Goal: Information Seeking & Learning: Learn about a topic

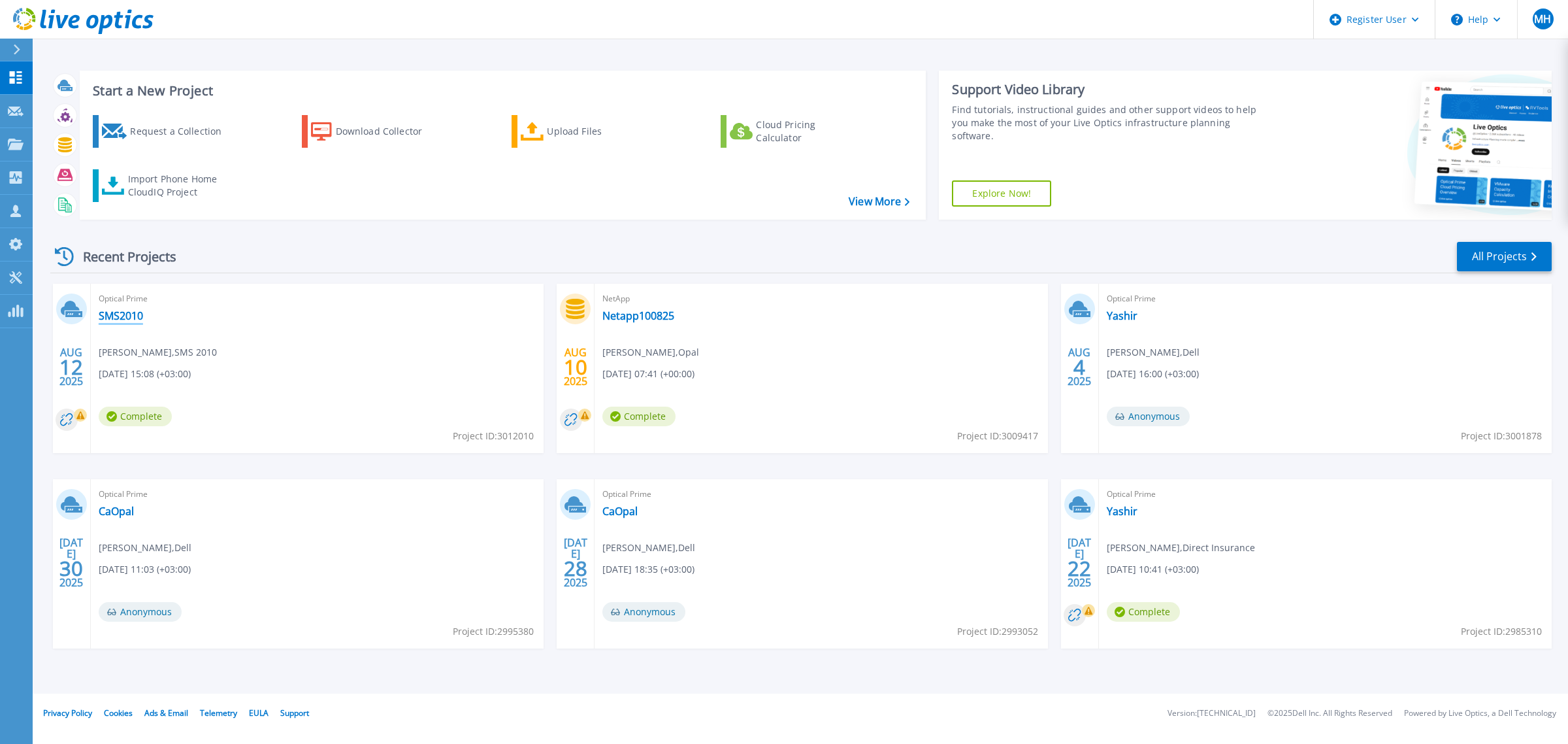
click at [135, 312] on link "SMS2010" at bounding box center [121, 316] width 45 height 13
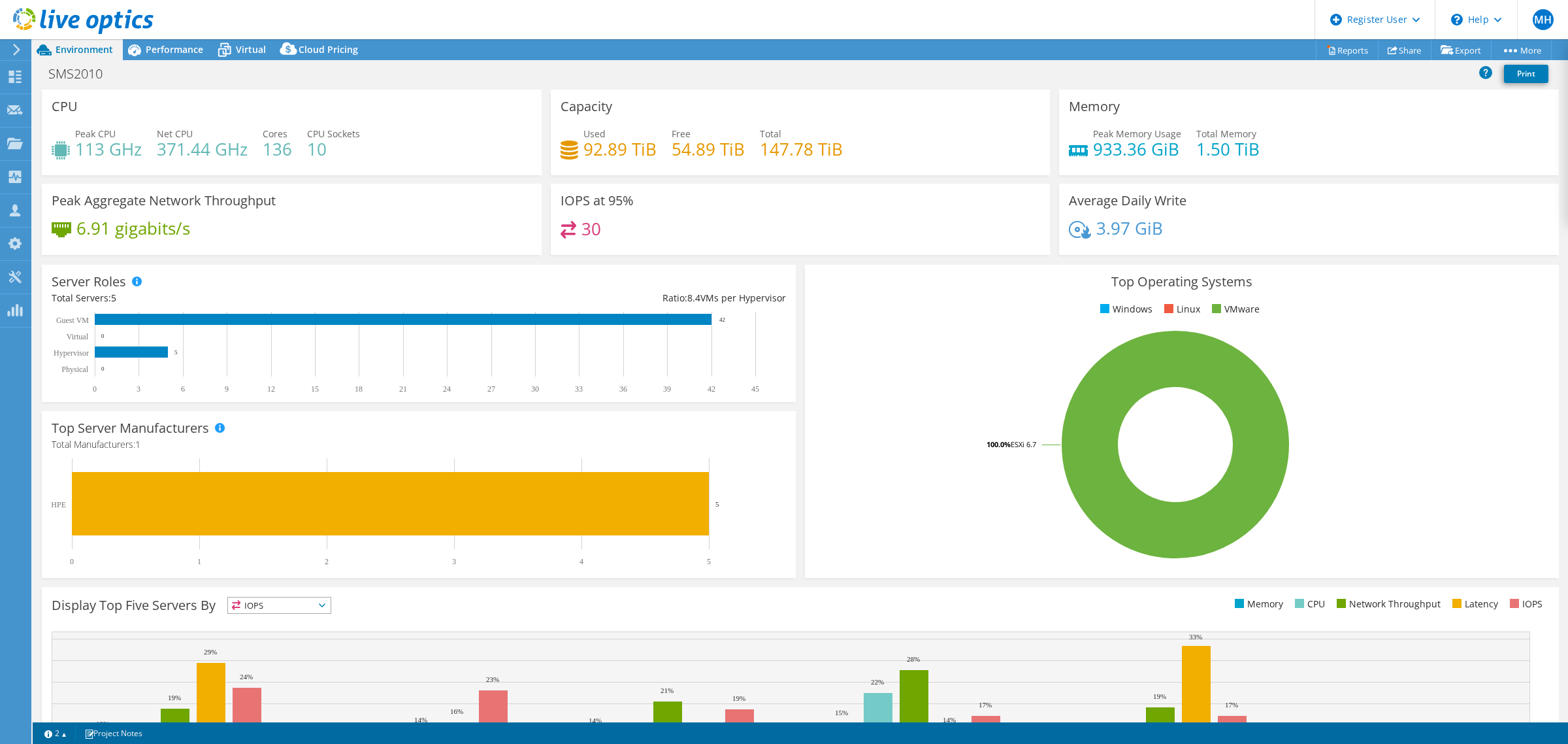
click at [168, 60] on div "SMS2010 Print" at bounding box center [800, 74] width 1535 height 30
click at [168, 57] on div "Performance" at bounding box center [168, 49] width 90 height 21
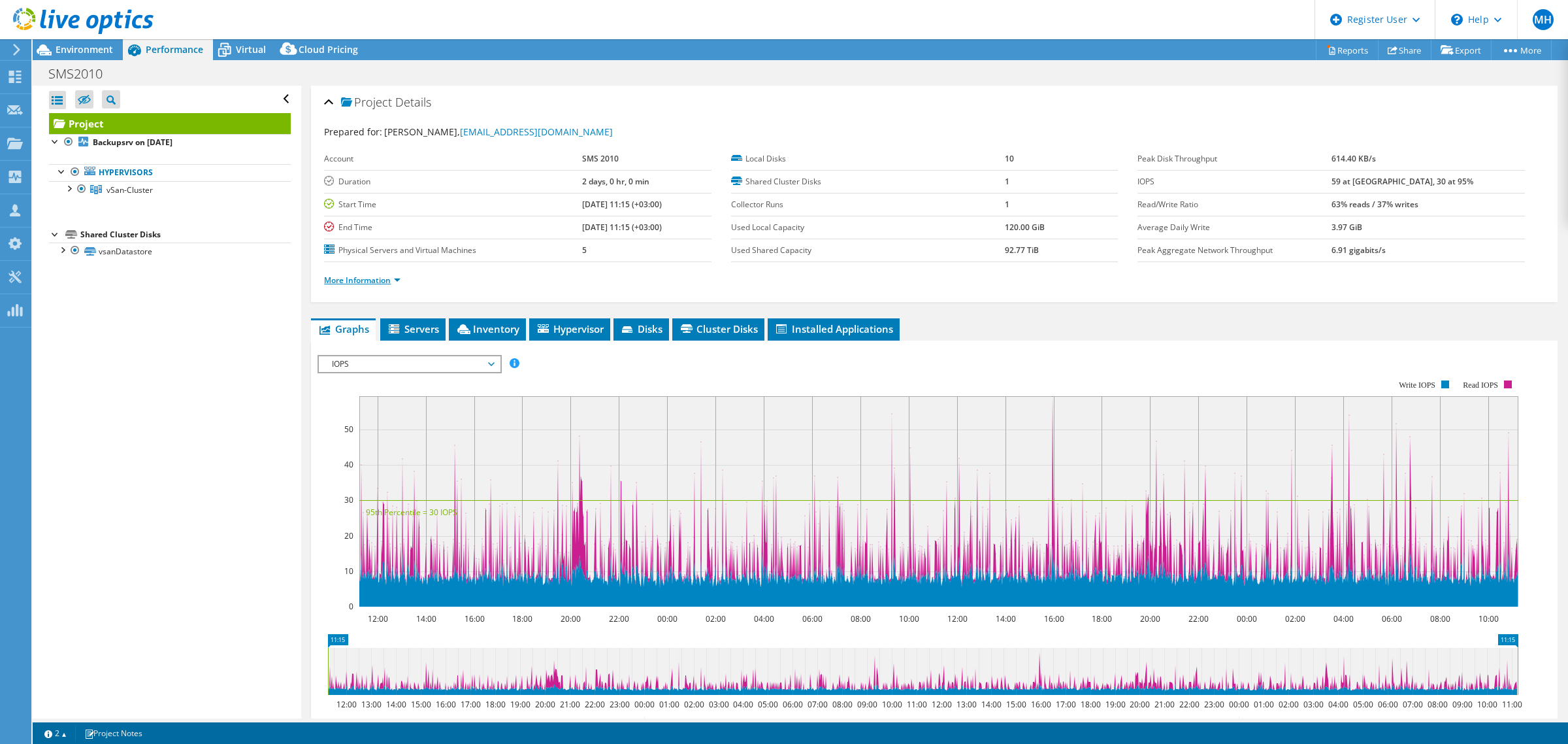
click at [350, 280] on link "More Information" at bounding box center [363, 280] width 77 height 11
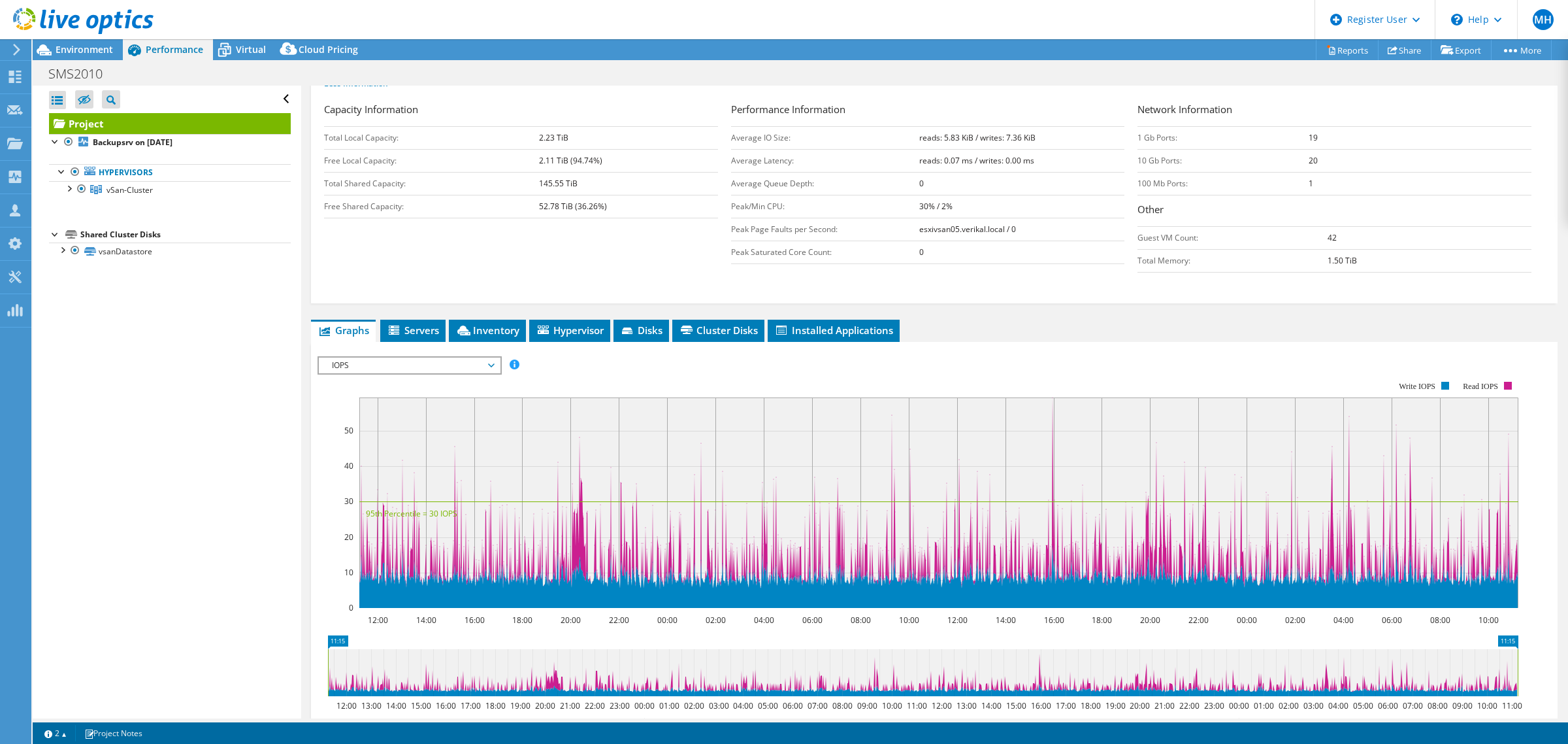
scroll to position [371, 0]
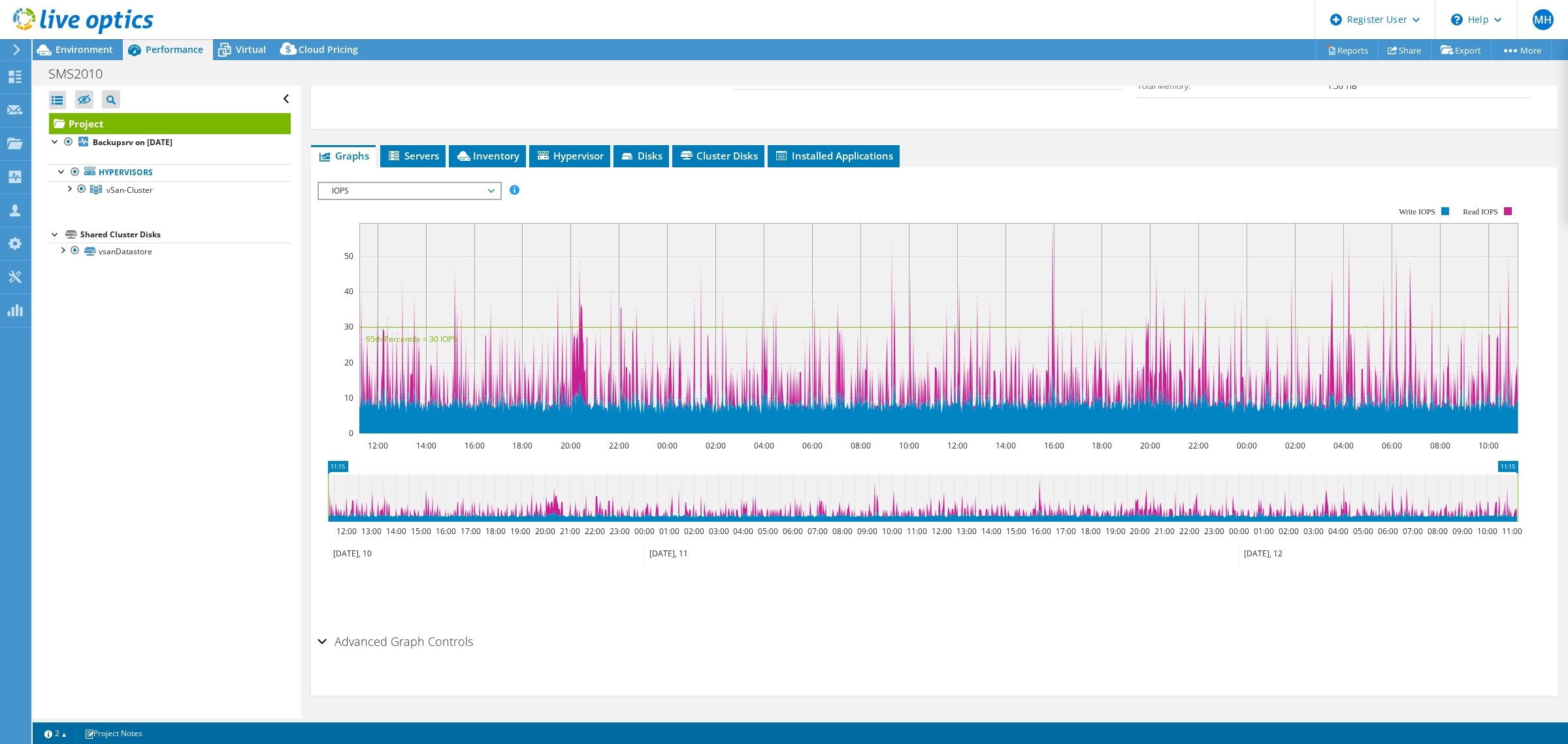
click at [373, 183] on span "IOPS" at bounding box center [410, 191] width 168 height 16
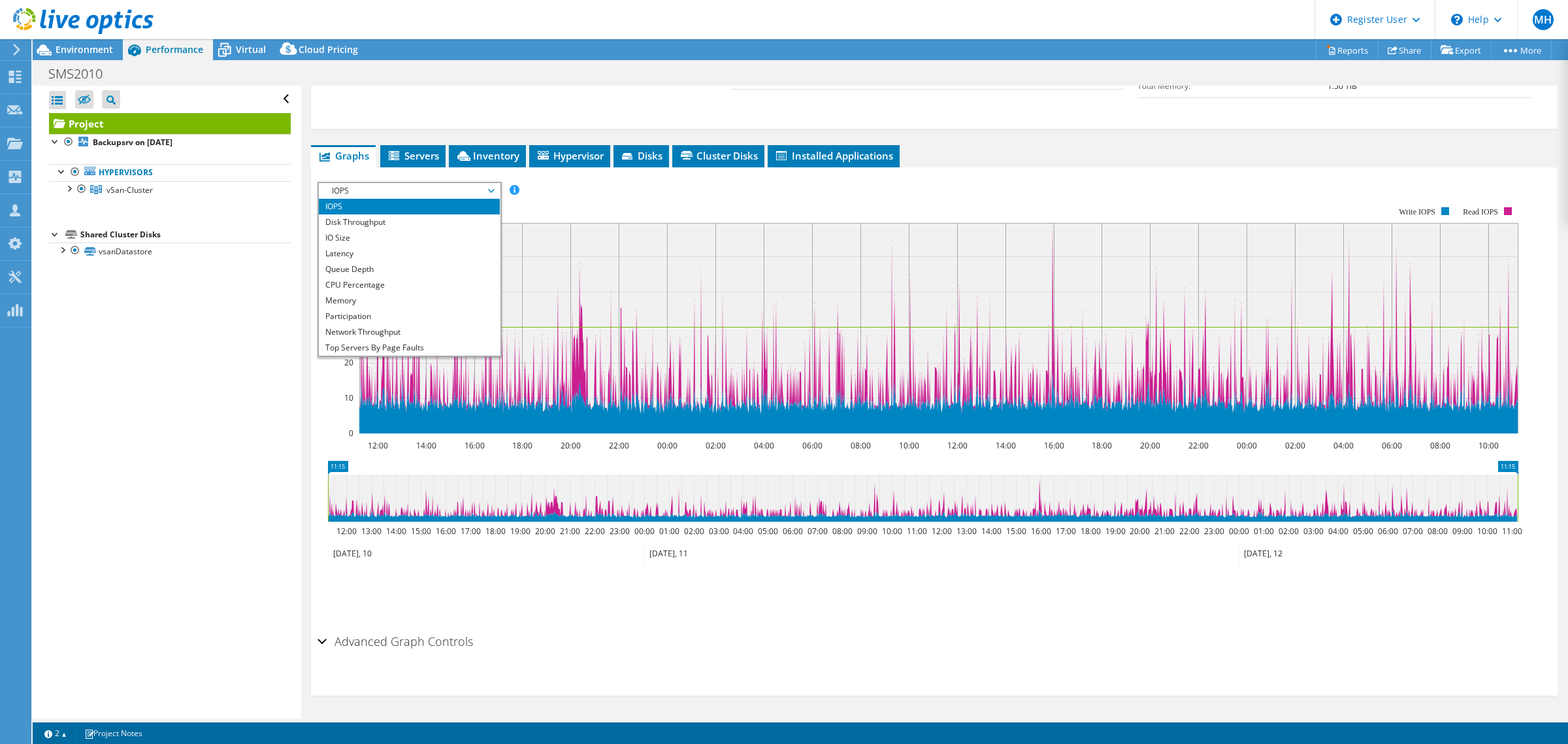
click at [371, 188] on span "IOPS" at bounding box center [410, 191] width 168 height 16
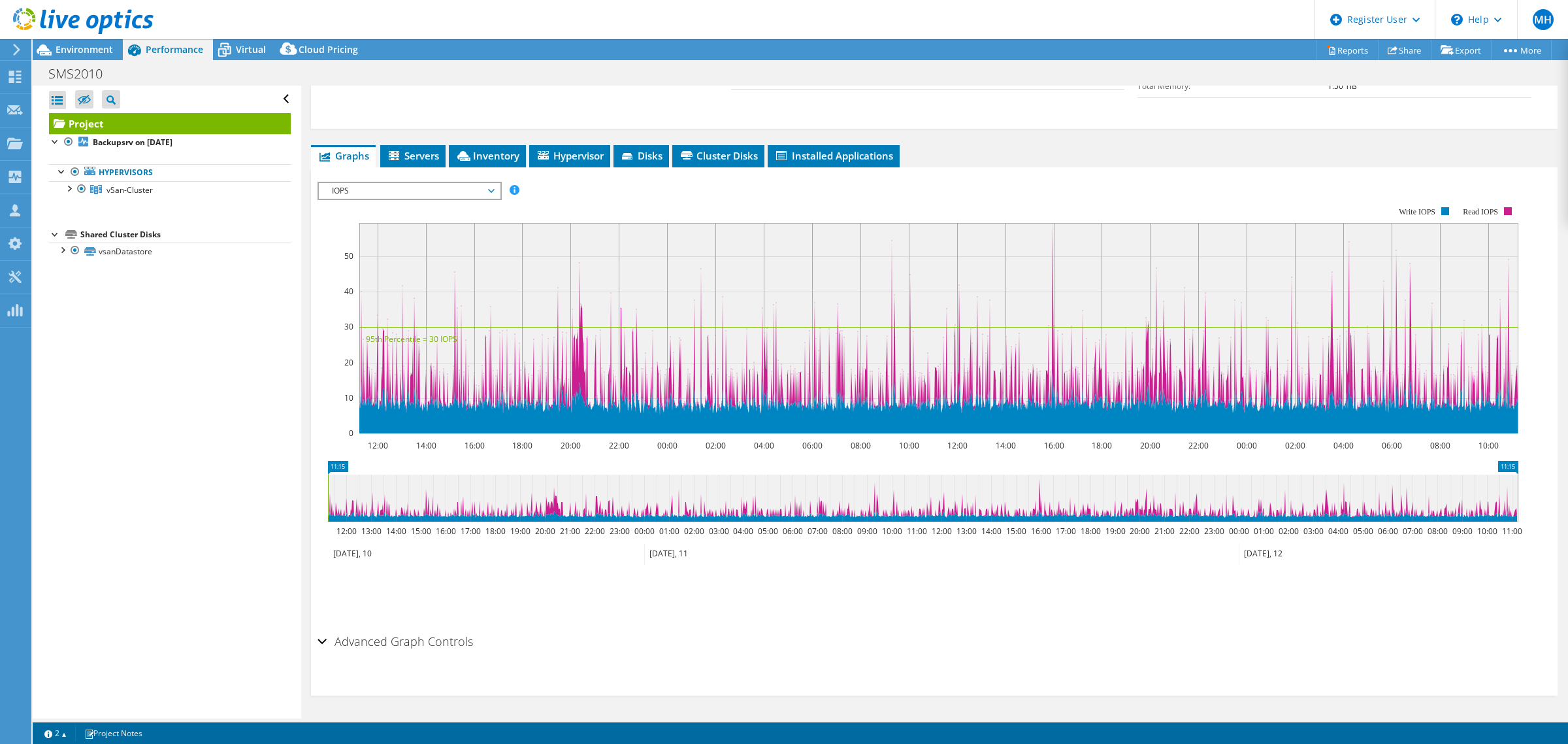
click at [371, 188] on span "IOPS" at bounding box center [410, 191] width 168 height 16
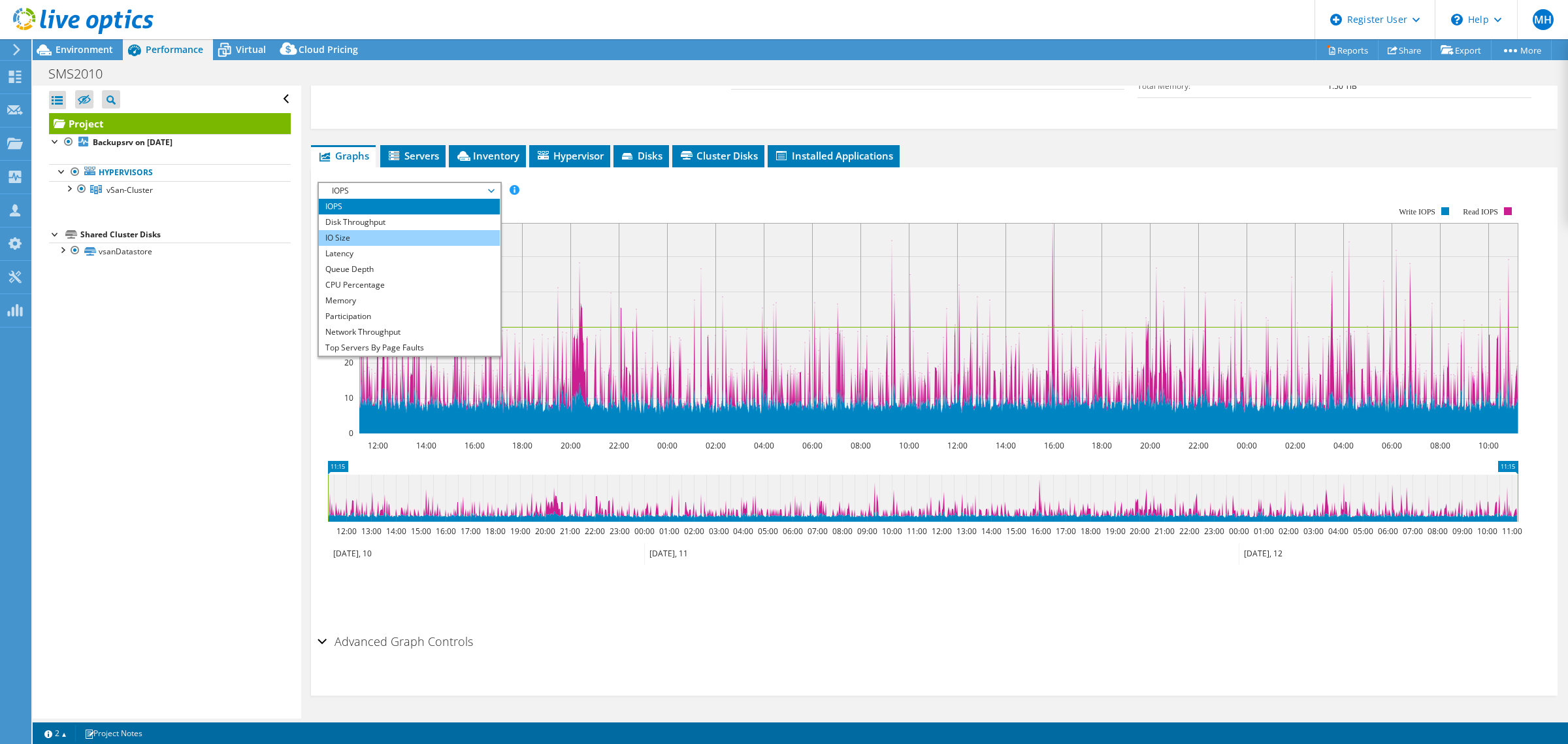
click at [360, 233] on li "IO Size" at bounding box center [410, 238] width 181 height 16
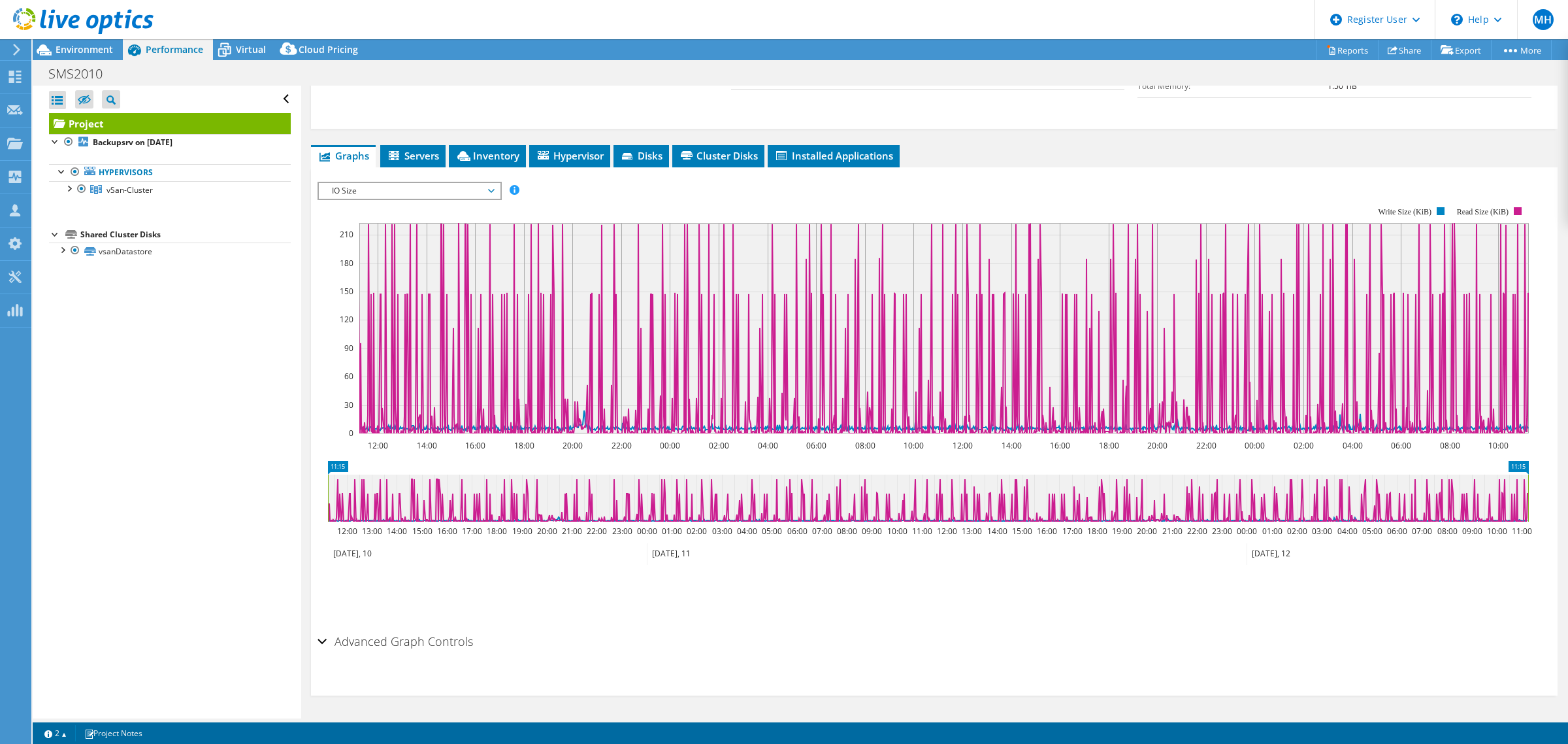
click at [388, 191] on span "IO Size" at bounding box center [410, 191] width 168 height 16
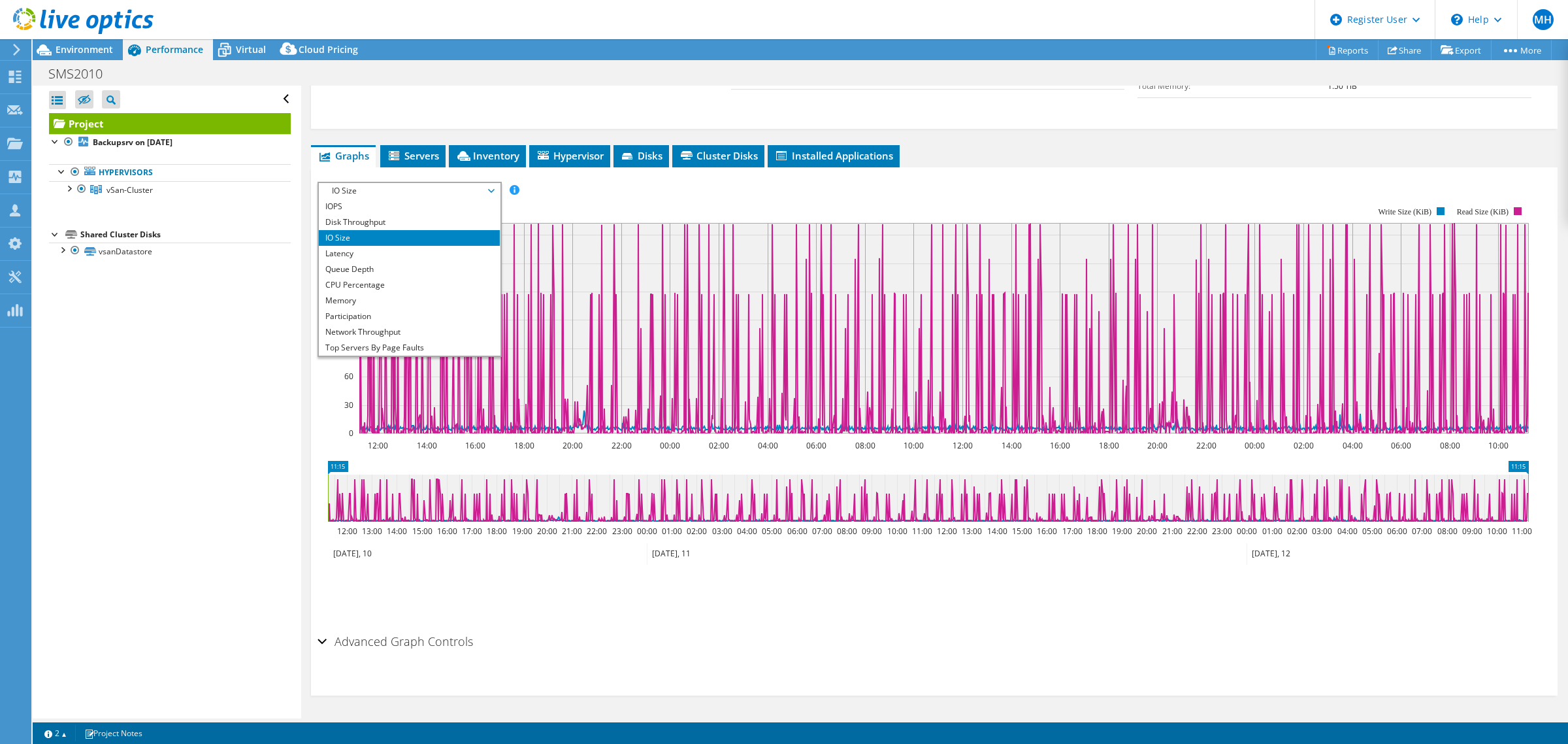
scroll to position [0, 0]
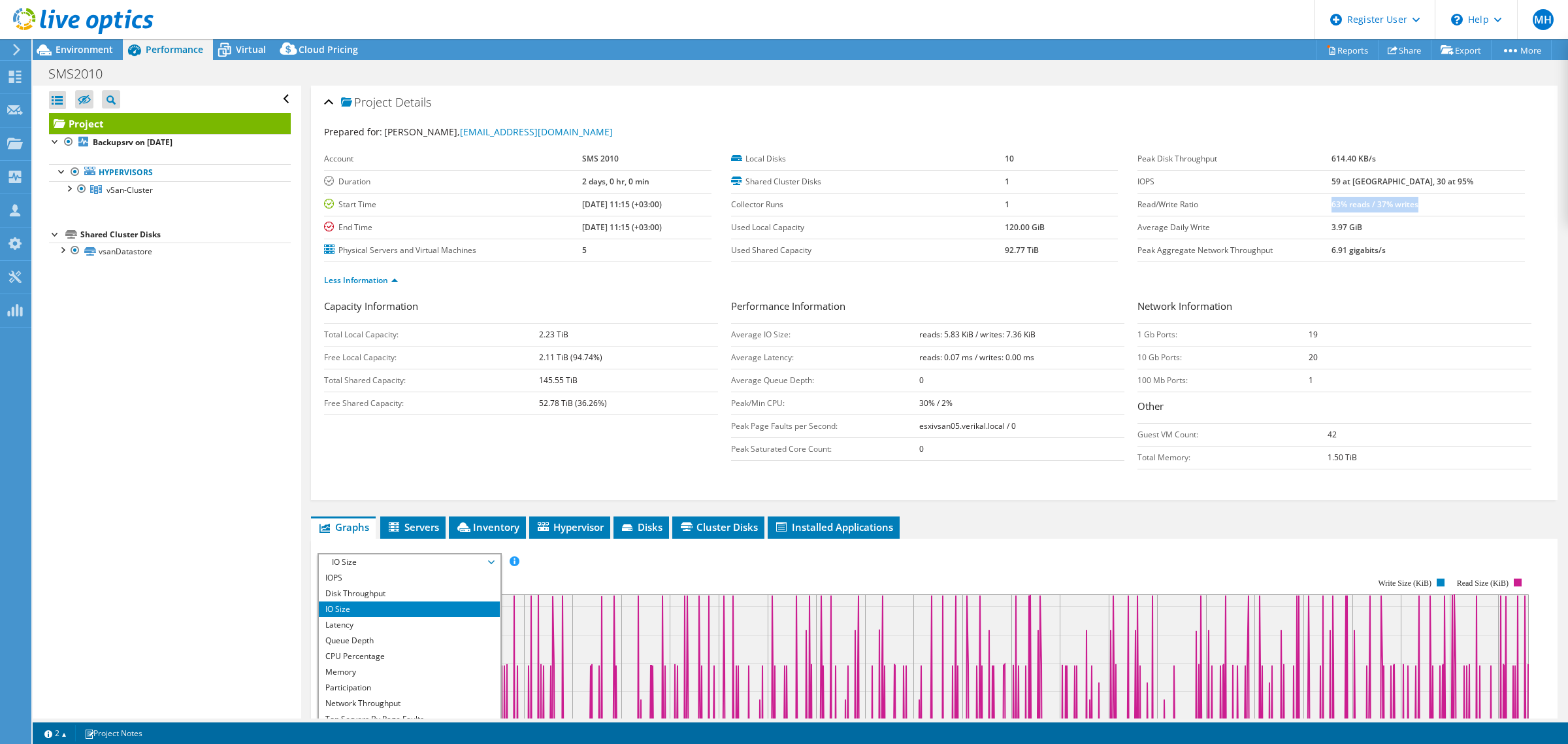
drag, startPoint x: 1367, startPoint y: 204, endPoint x: 1464, endPoint y: 195, distance: 97.4
click at [1464, 195] on td "63% reads / 37% writes" at bounding box center [1429, 204] width 194 height 23
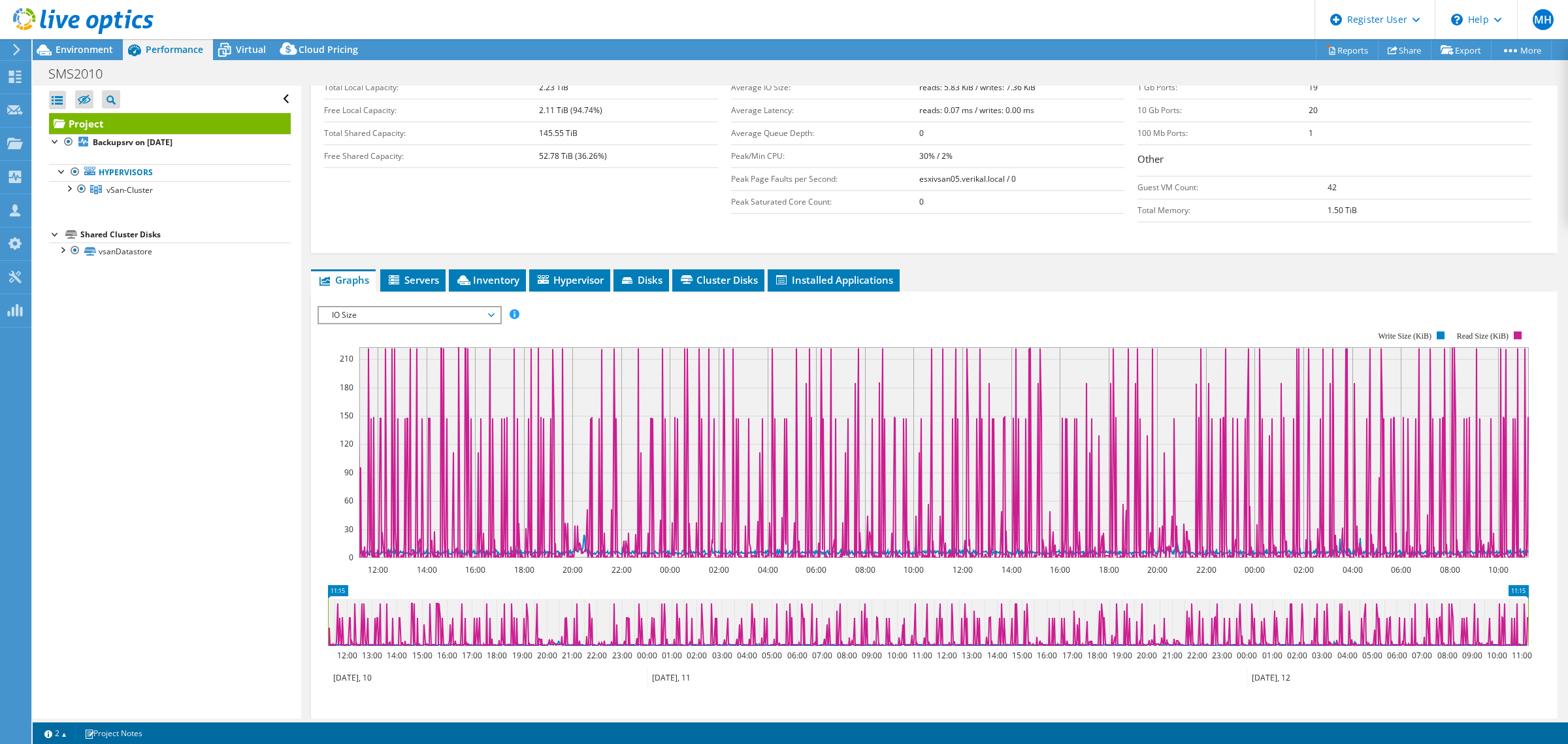
scroll to position [371, 0]
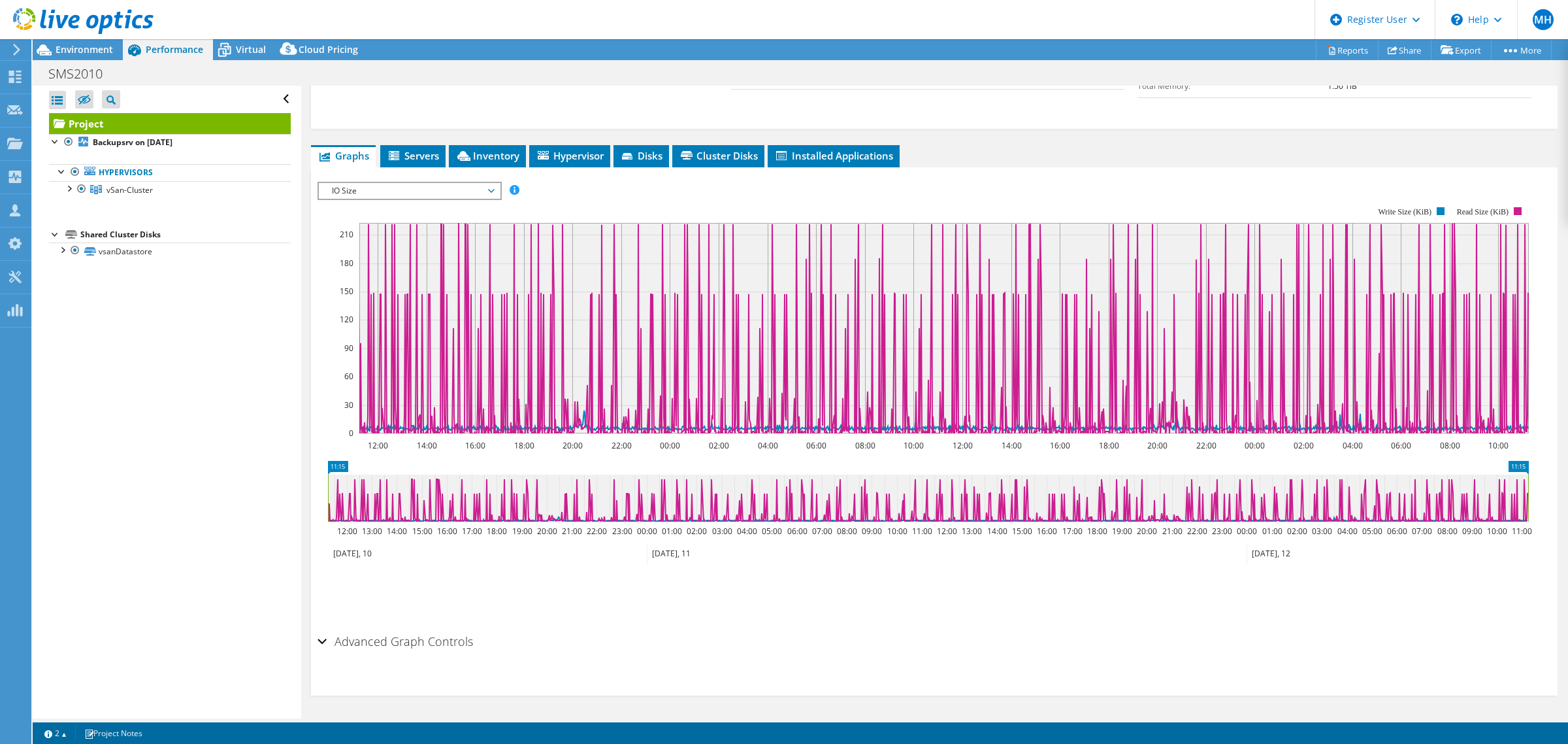
click at [367, 195] on span "IO Size" at bounding box center [410, 191] width 168 height 16
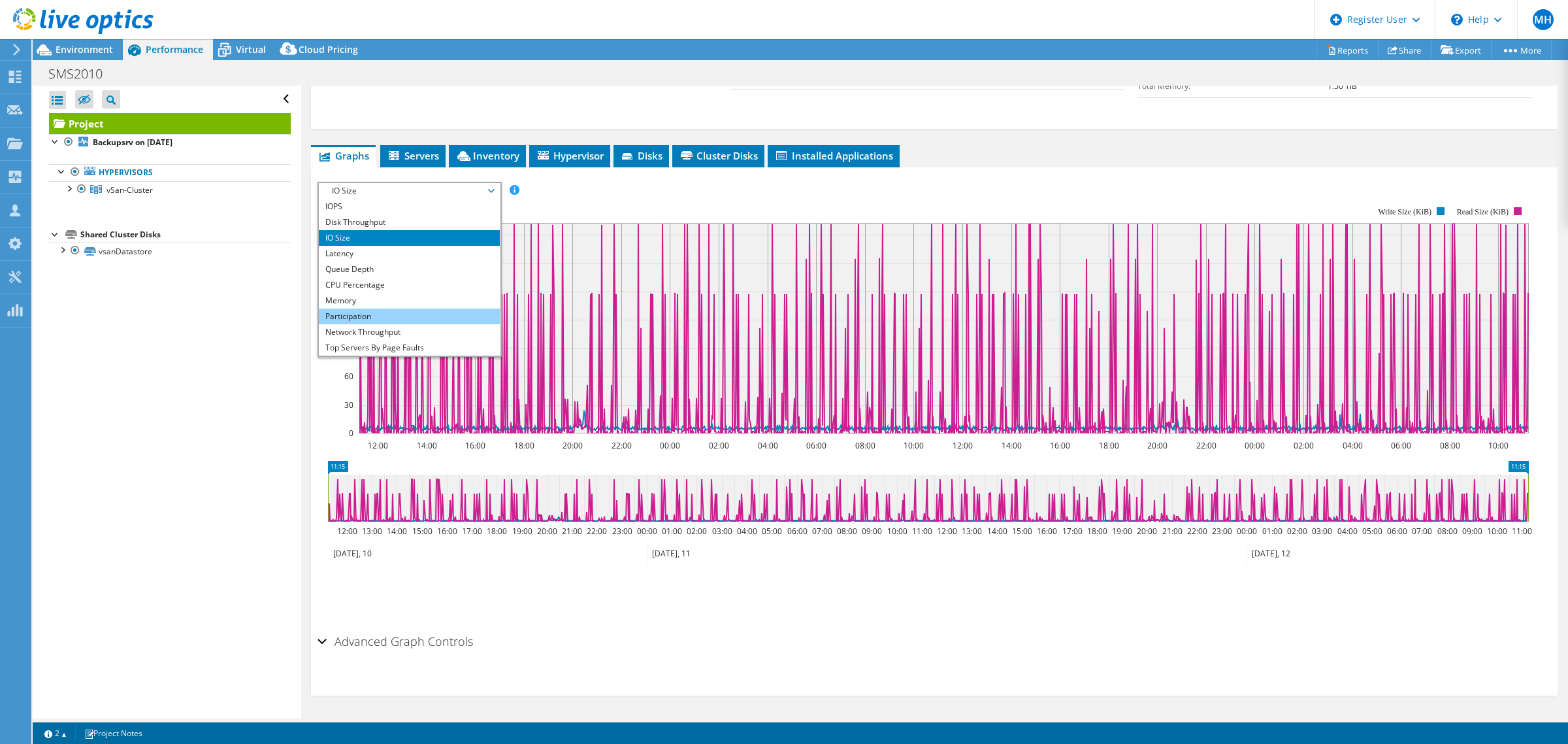
scroll to position [46, 0]
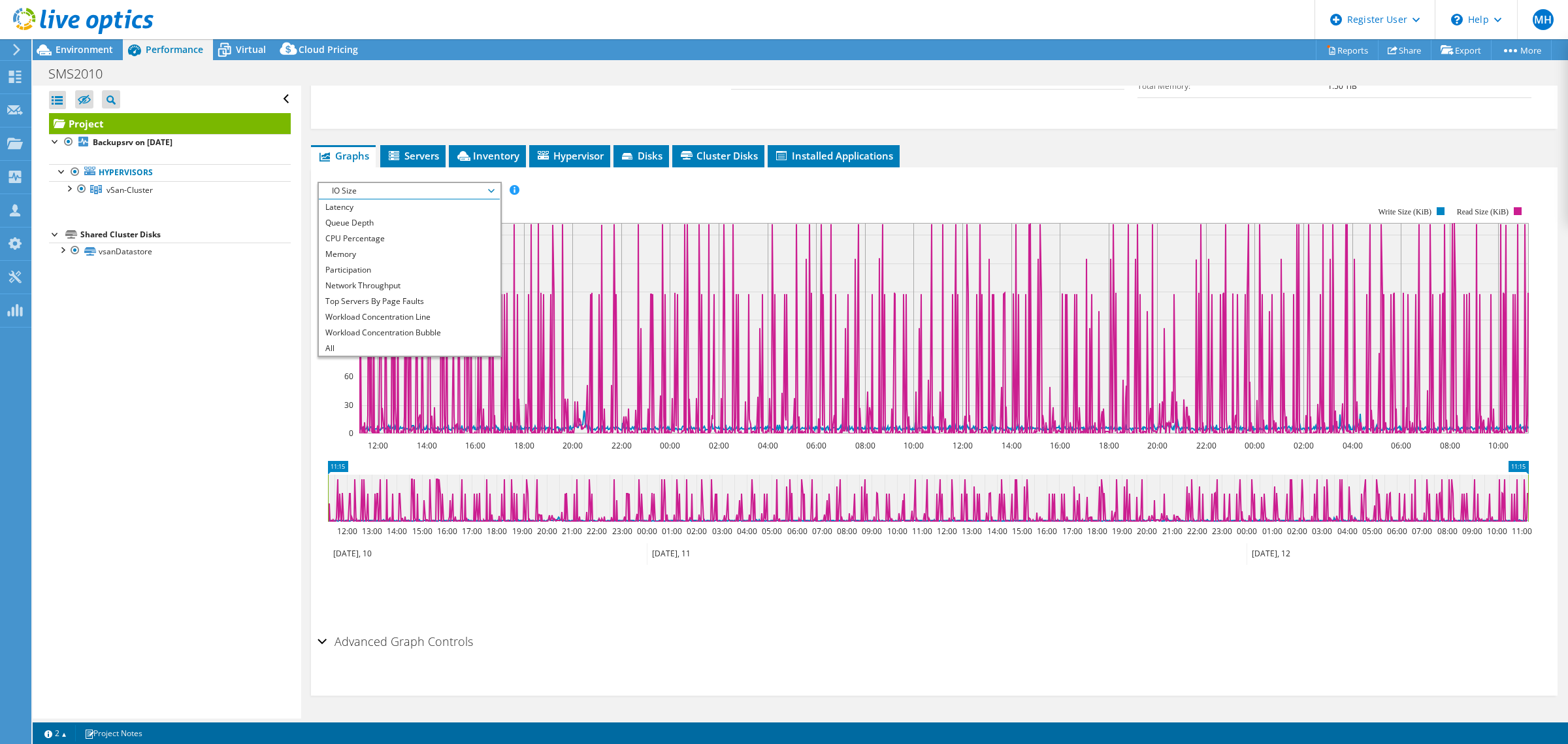
click at [485, 577] on ul "Save Zoom" at bounding box center [931, 592] width 1227 height 38
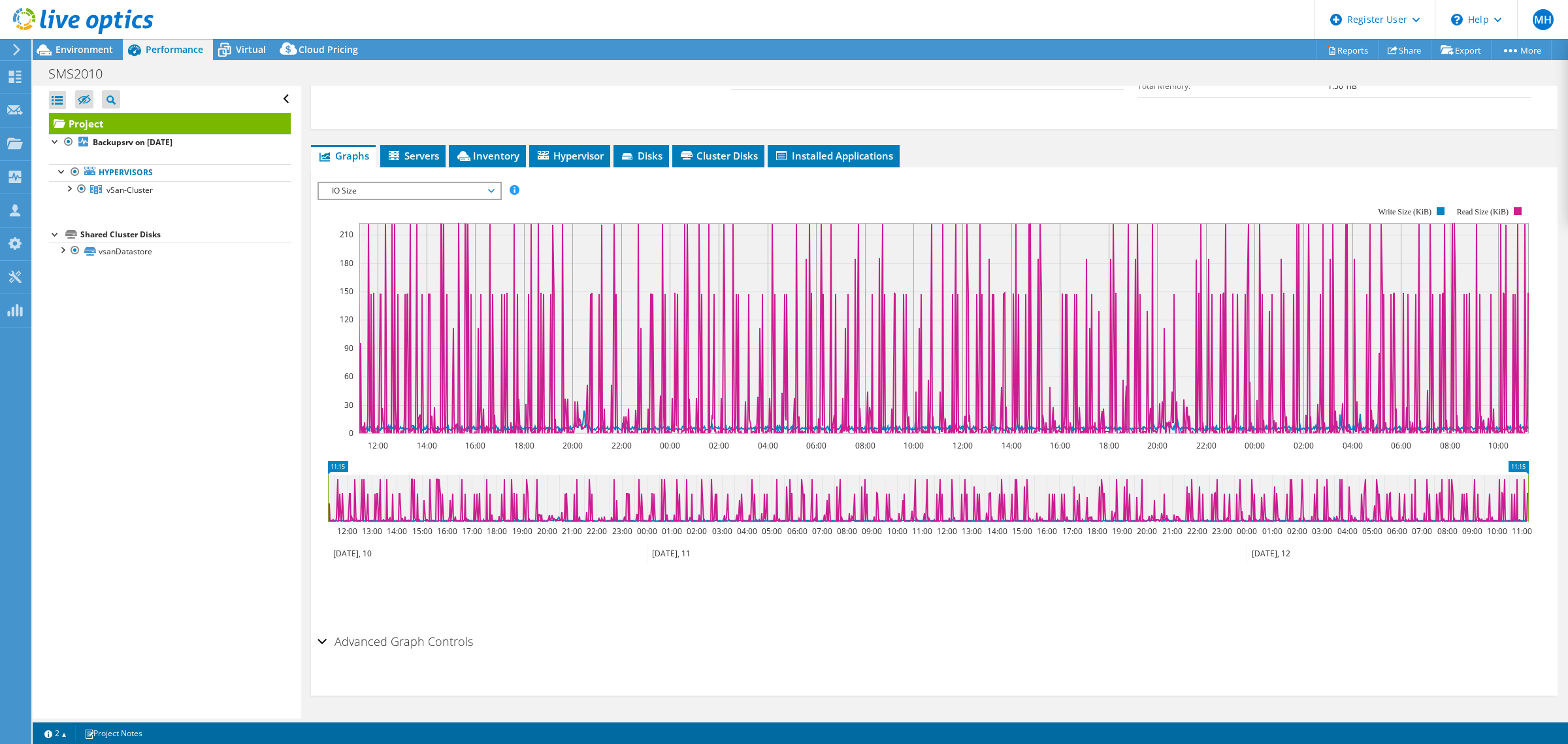
drag, startPoint x: 1398, startPoint y: 500, endPoint x: 1065, endPoint y: 443, distance: 337.8
click at [1076, 493] on icon at bounding box center [928, 498] width 1200 height 47
click at [69, 189] on div at bounding box center [69, 188] width 13 height 13
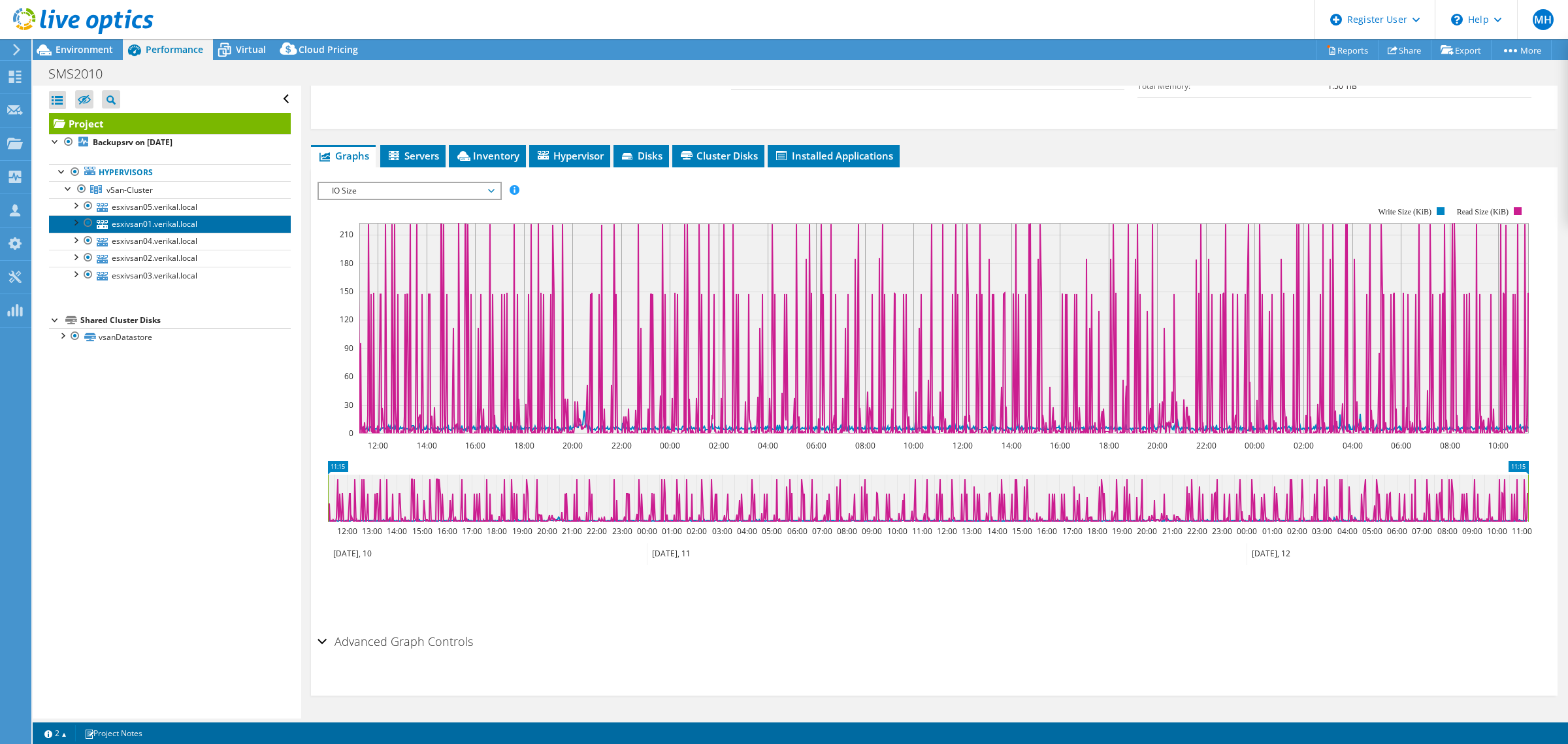
click at [155, 223] on link "esxivsan01.verikal.local" at bounding box center [170, 224] width 242 height 17
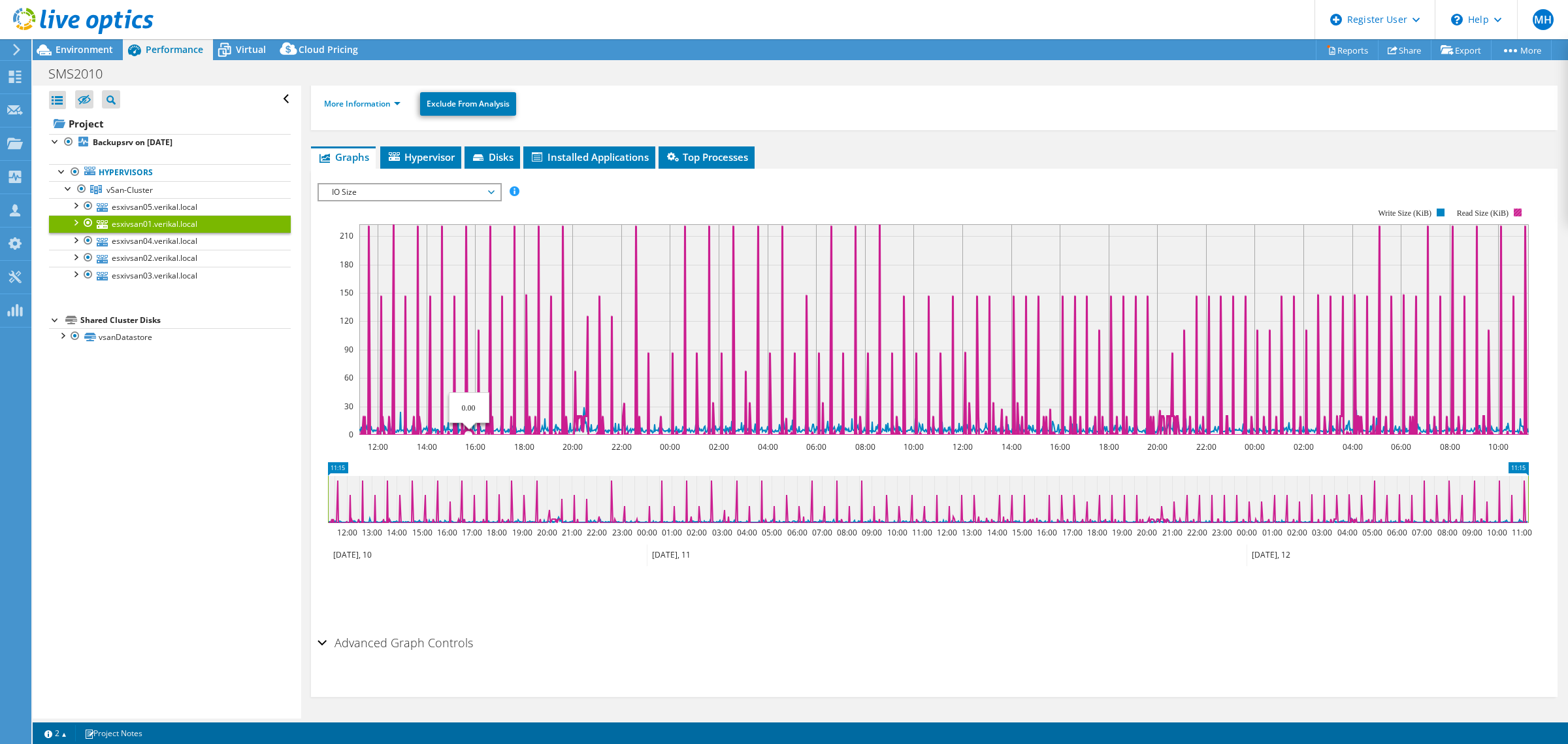
scroll to position [0, 0]
